Goal: Task Accomplishment & Management: Use online tool/utility

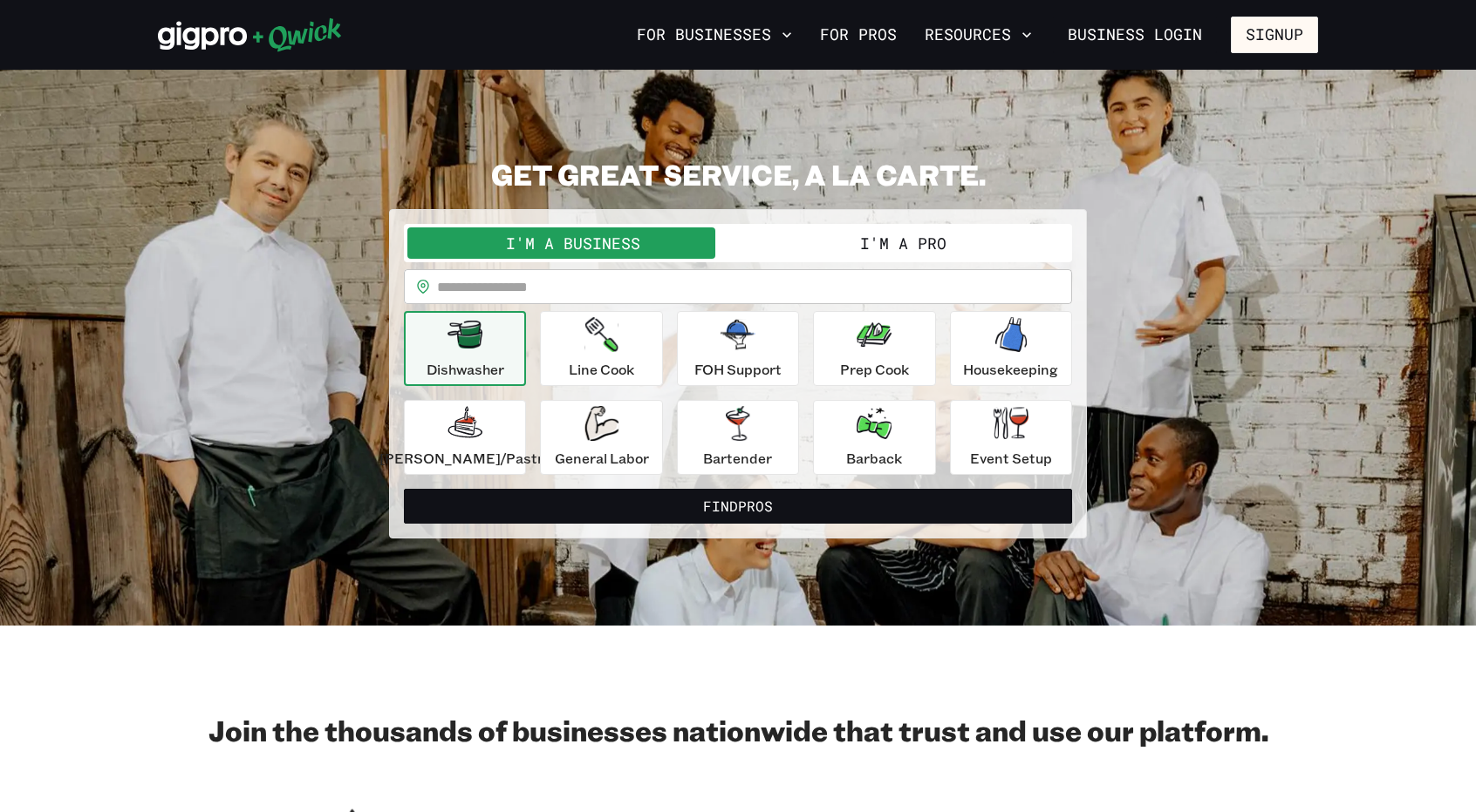
click at [797, 242] on button "I'm a Pro" at bounding box center [902, 243] width 331 height 31
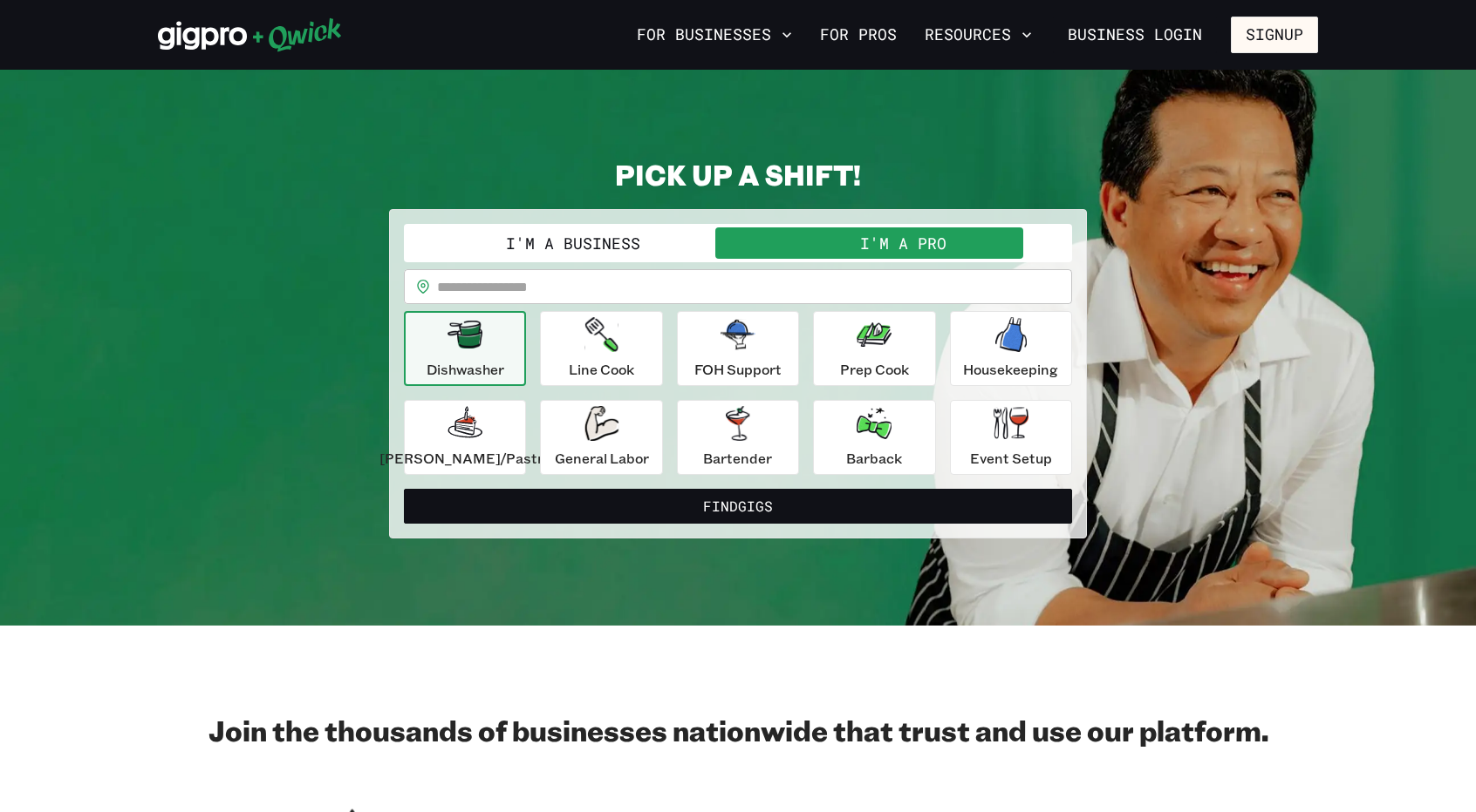
click at [690, 287] on input "text" at bounding box center [753, 287] width 635 height 35
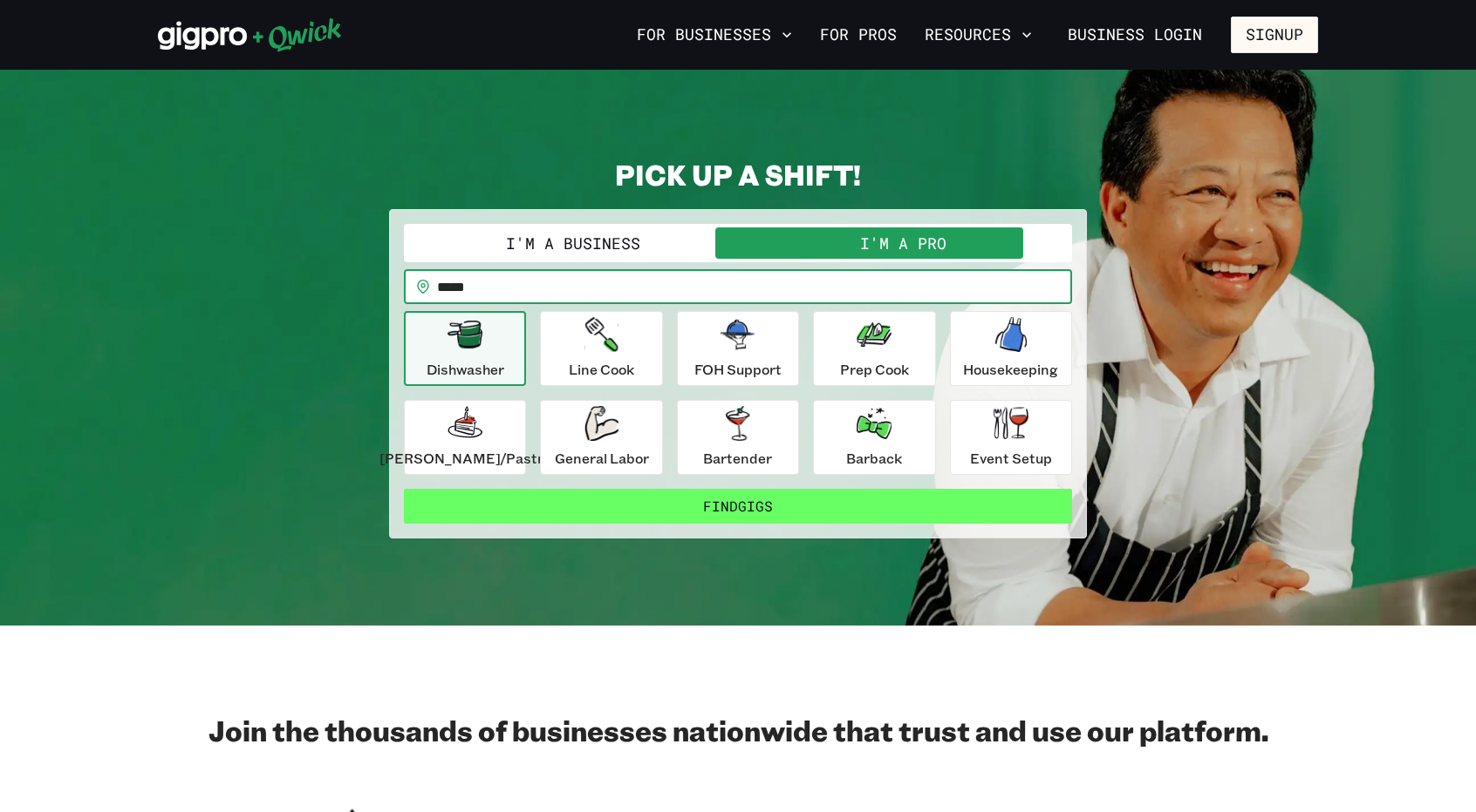
type input "*****"
click at [756, 507] on button "Find Gigs" at bounding box center [738, 506] width 669 height 35
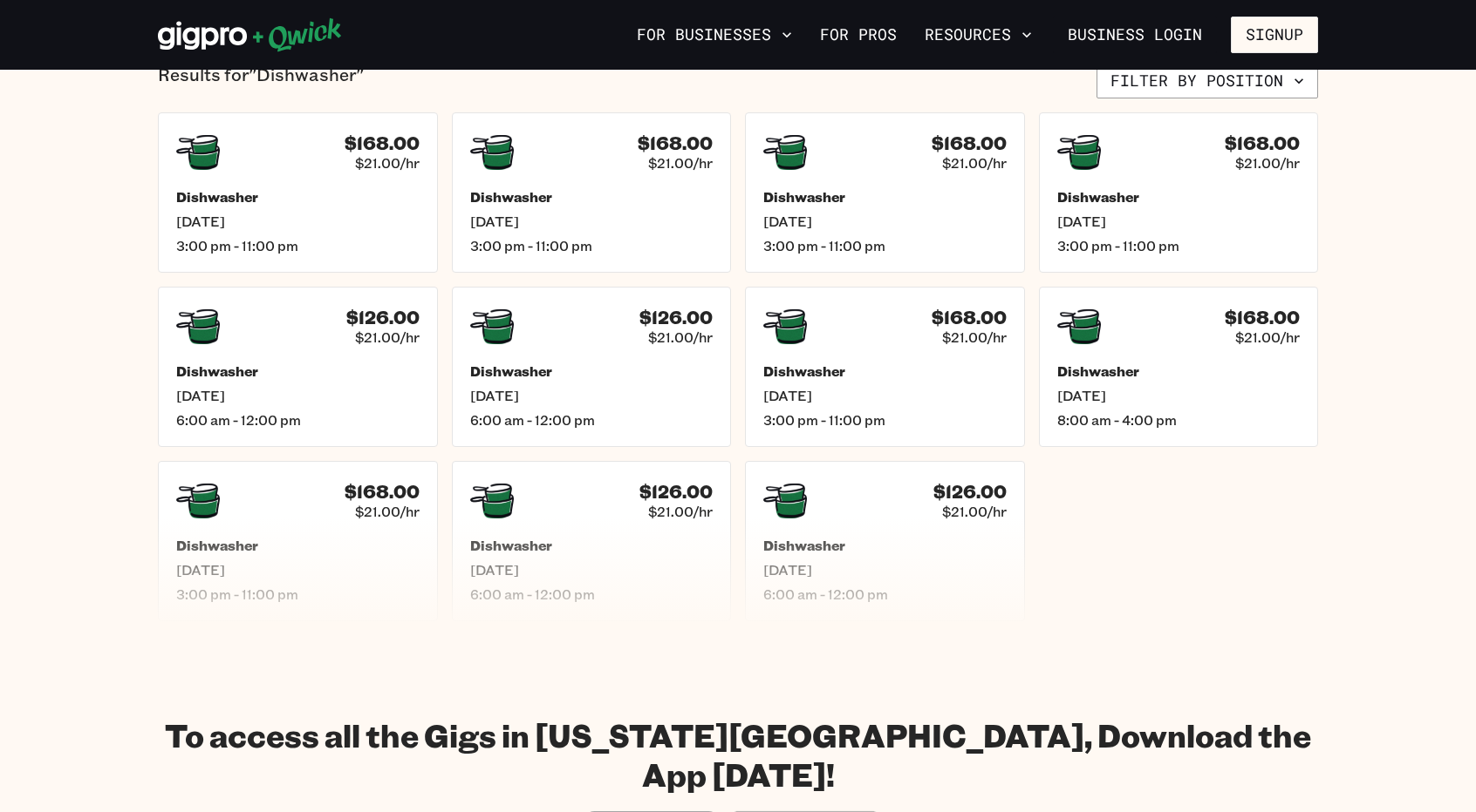
scroll to position [505, 0]
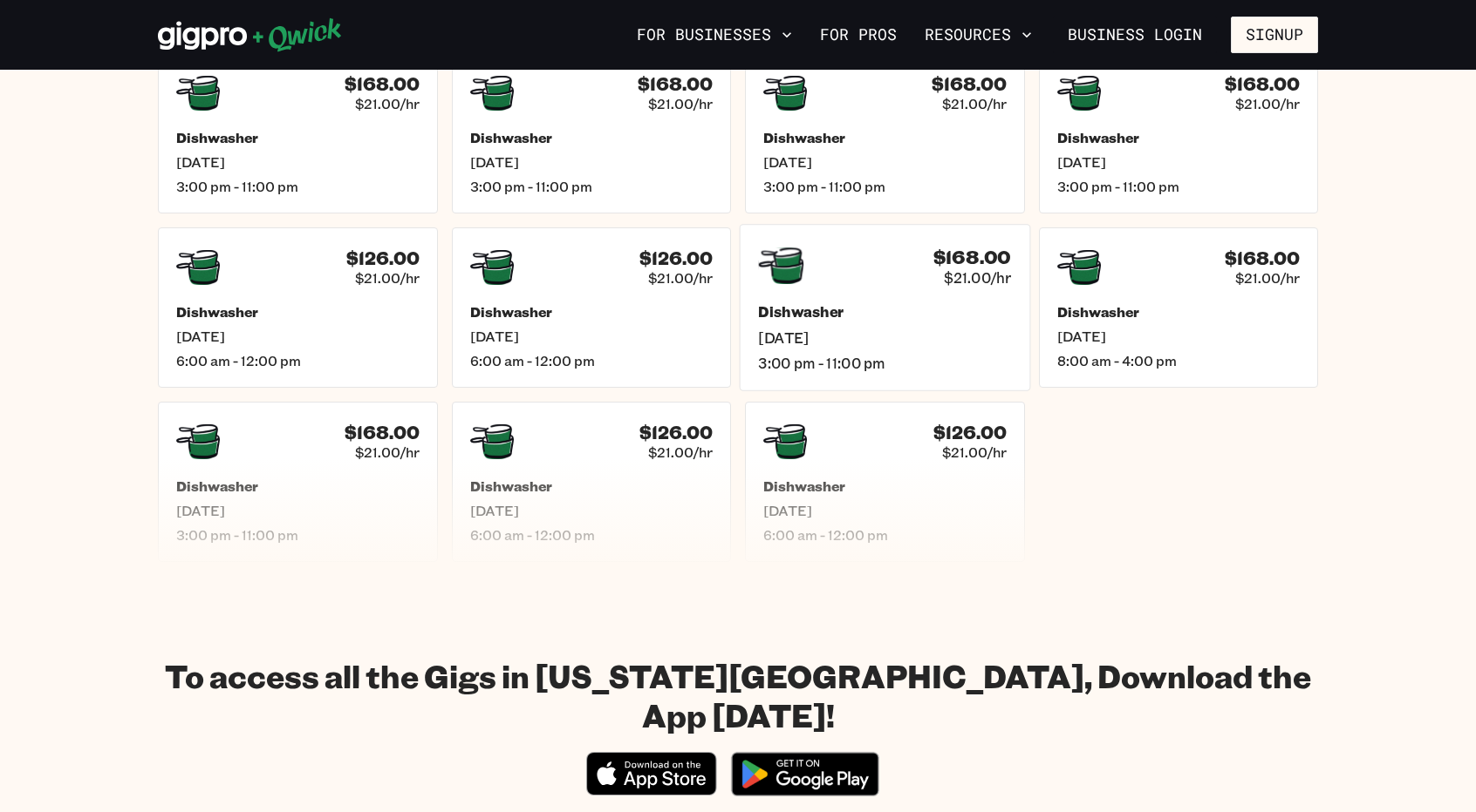
click at [835, 312] on h5 "Dishwasher" at bounding box center [883, 313] width 253 height 18
